Goal: Check status: Check status

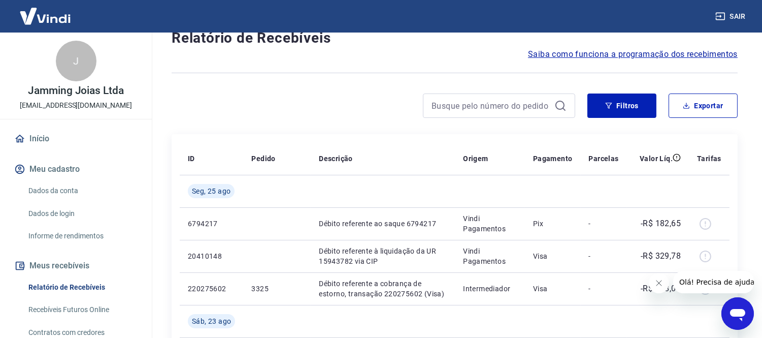
scroll to position [113, 0]
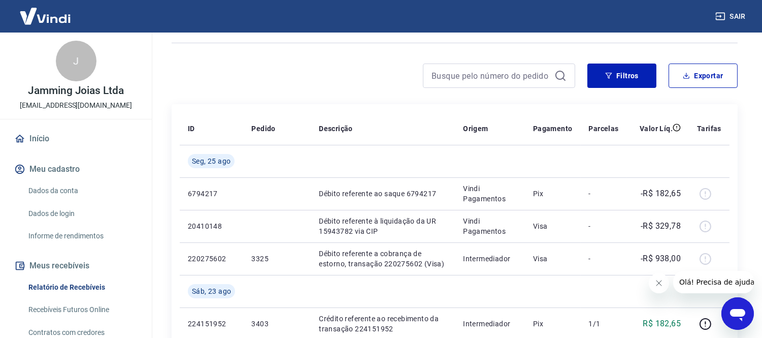
click at [658, 281] on icon "Fechar mensagem da empresa" at bounding box center [658, 282] width 8 height 8
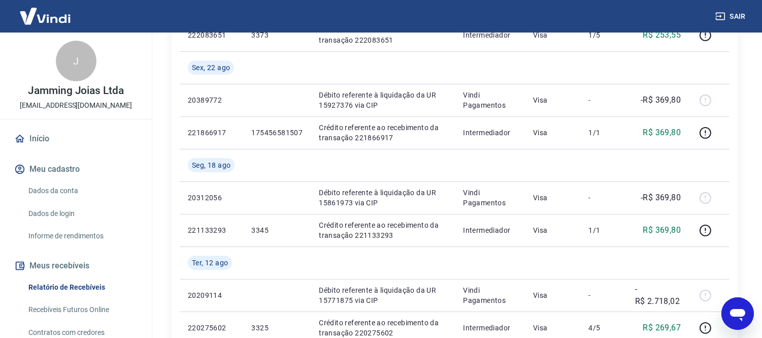
scroll to position [564, 0]
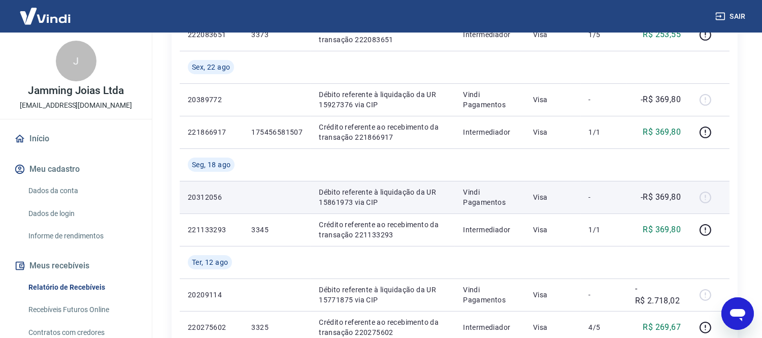
click at [408, 191] on p "Débito referente à liquidação da UR 15861973 via CIP" at bounding box center [383, 197] width 128 height 20
click at [700, 198] on div at bounding box center [709, 197] width 24 height 16
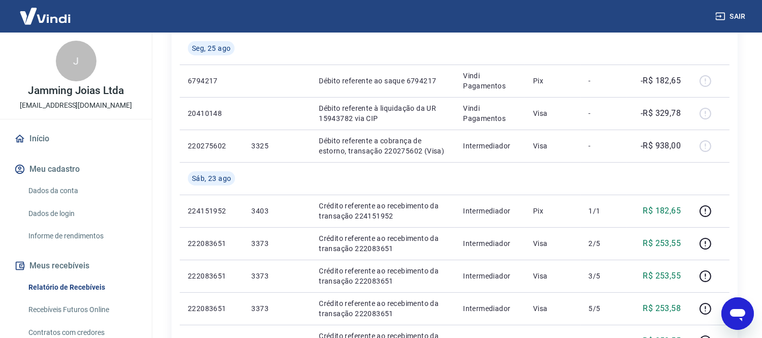
scroll to position [169, 0]
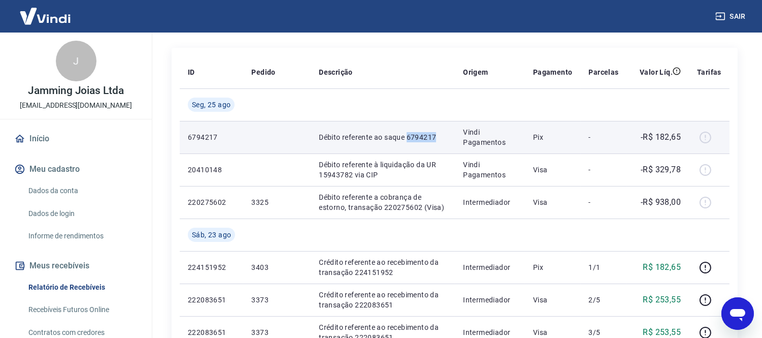
drag, startPoint x: 407, startPoint y: 135, endPoint x: 453, endPoint y: 137, distance: 46.2
click at [453, 137] on td "Débito referente ao saque 6794217" at bounding box center [383, 137] width 144 height 32
copy p "6794217"
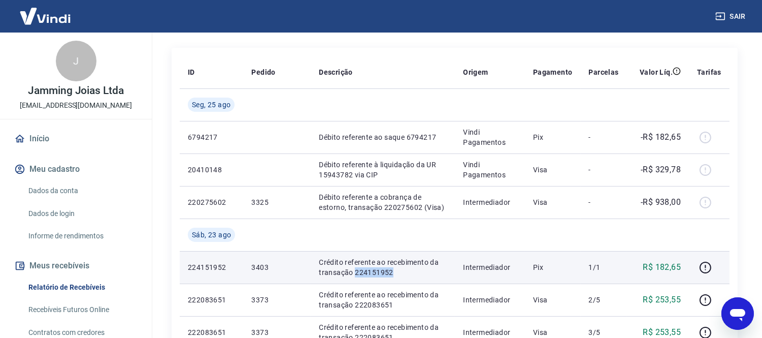
drag, startPoint x: 353, startPoint y: 270, endPoint x: 389, endPoint y: 277, distance: 36.2
click at [389, 277] on td "Crédito referente ao recebimento da transação 224151952" at bounding box center [383, 267] width 144 height 32
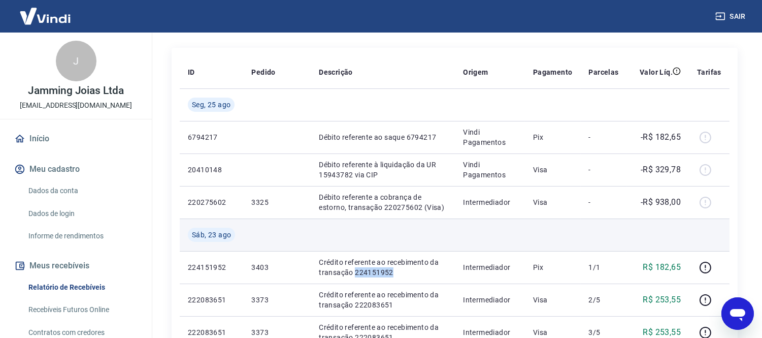
copy p "224151952"
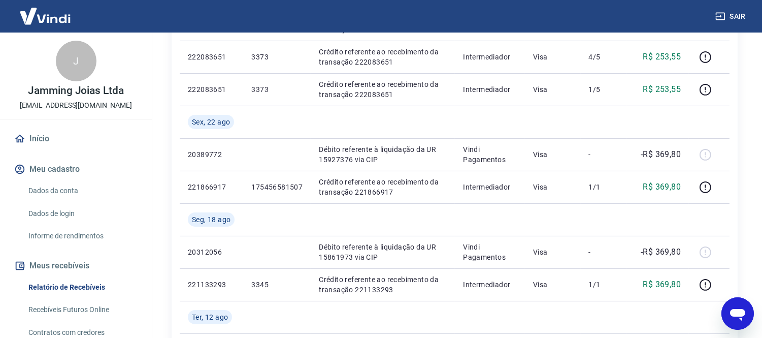
scroll to position [564, 0]
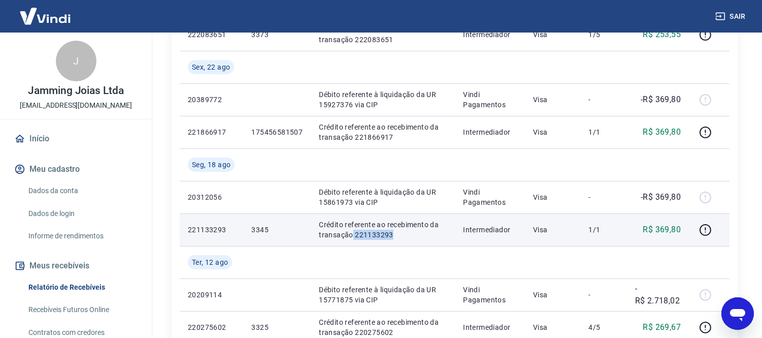
drag, startPoint x: 351, startPoint y: 237, endPoint x: 395, endPoint y: 233, distance: 44.3
click at [395, 233] on p "Crédito referente ao recebimento da transação 221133293" at bounding box center [383, 229] width 128 height 20
copy p "221133293"
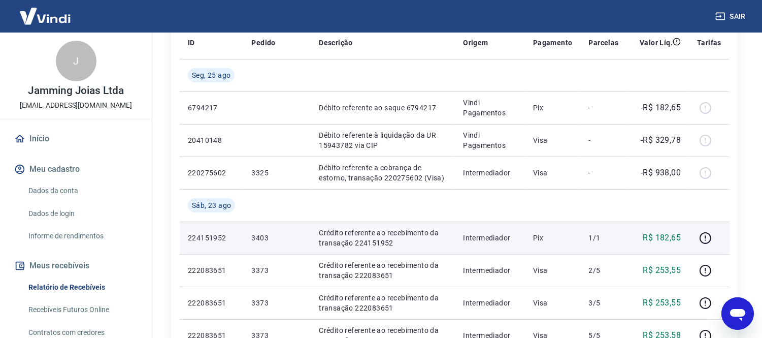
scroll to position [225, 0]
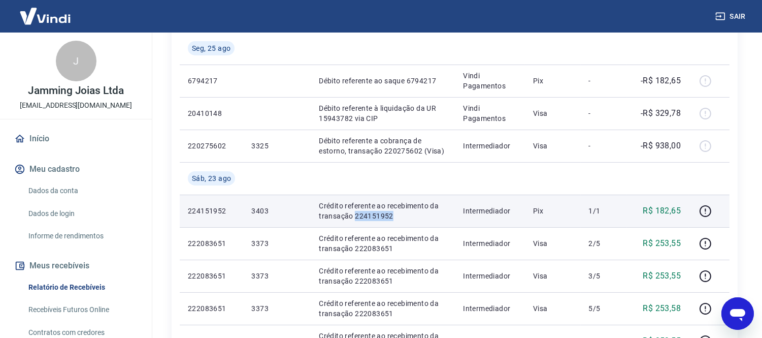
drag, startPoint x: 354, startPoint y: 213, endPoint x: 396, endPoint y: 218, distance: 41.9
click at [396, 218] on p "Crédito referente ao recebimento da transação 224151952" at bounding box center [383, 210] width 128 height 20
copy p "224151952"
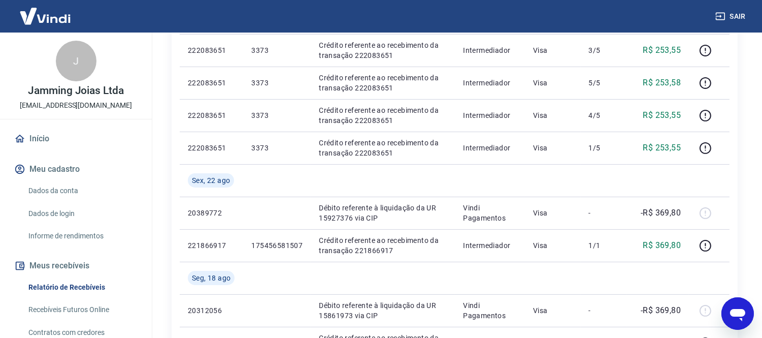
scroll to position [508, 0]
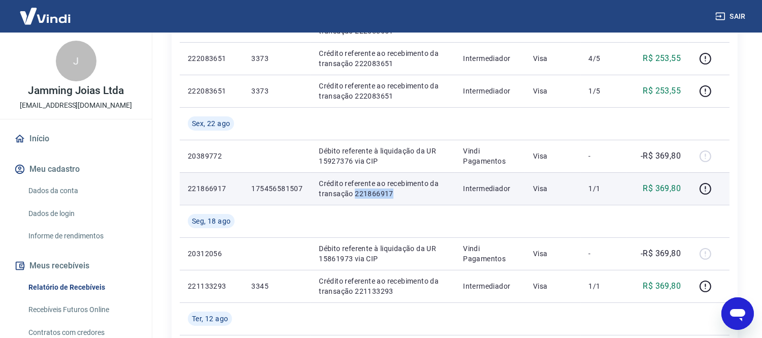
drag, startPoint x: 354, startPoint y: 191, endPoint x: 401, endPoint y: 189, distance: 47.2
click at [401, 189] on p "Crédito referente ao recebimento da transação 221866917" at bounding box center [383, 188] width 128 height 20
copy p "221866917"
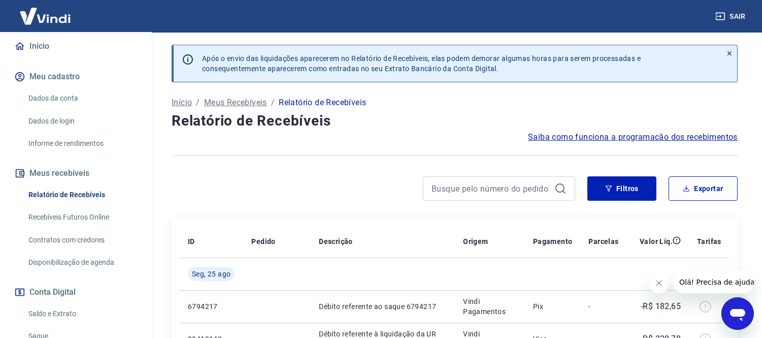
scroll to position [113, 0]
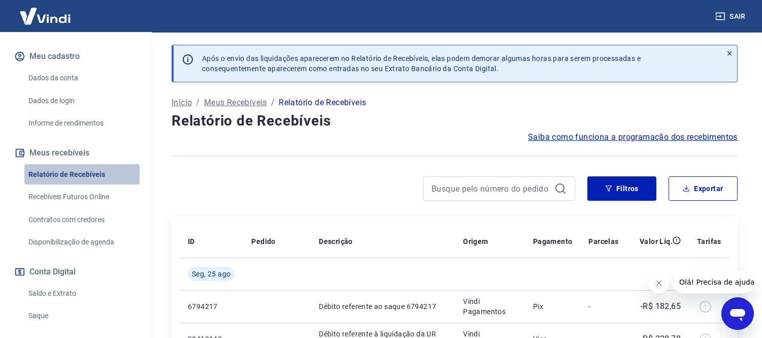
click at [102, 170] on link "Relatório de Recebíveis" at bounding box center [81, 174] width 115 height 21
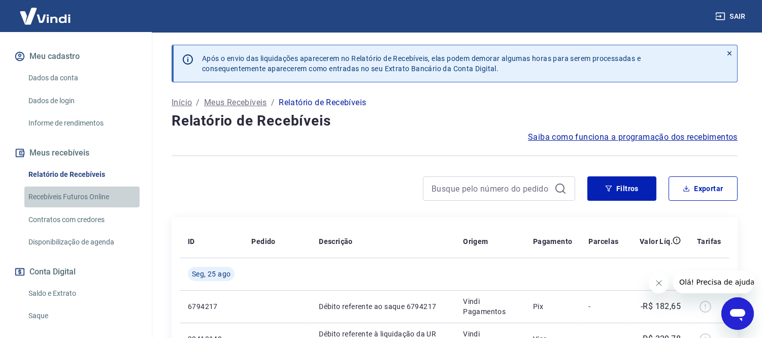
click at [102, 192] on link "Recebíveis Futuros Online" at bounding box center [81, 196] width 115 height 21
